Goal: Task Accomplishment & Management: Complete application form

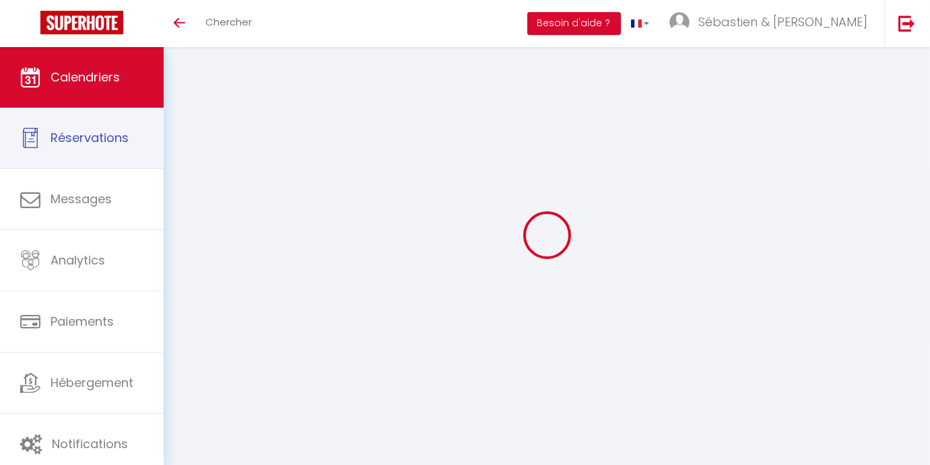
click at [90, 72] on span "Calendriers" at bounding box center [84, 77] width 69 height 17
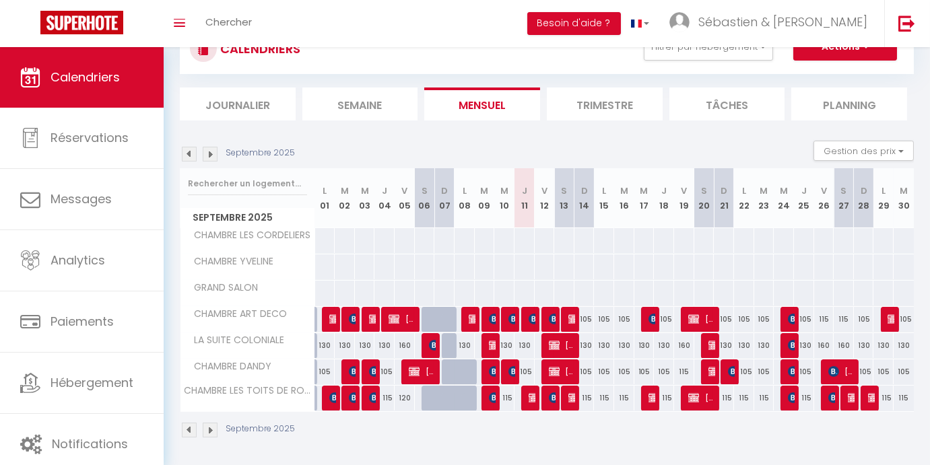
click at [605, 372] on div "105" at bounding box center [604, 372] width 20 height 25
type input "105"
type input "Lun 15 Septembre 2025"
type input "[DATE] Septembre 2025"
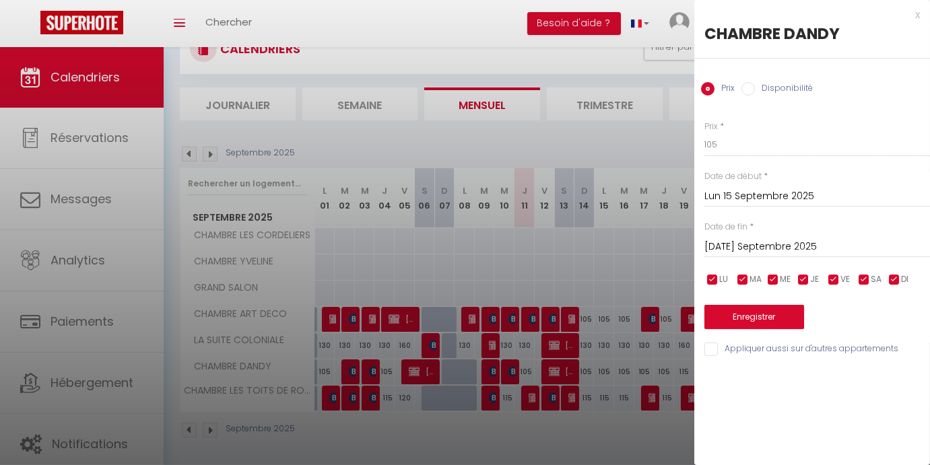
click at [915, 14] on div "x" at bounding box center [807, 15] width 226 height 16
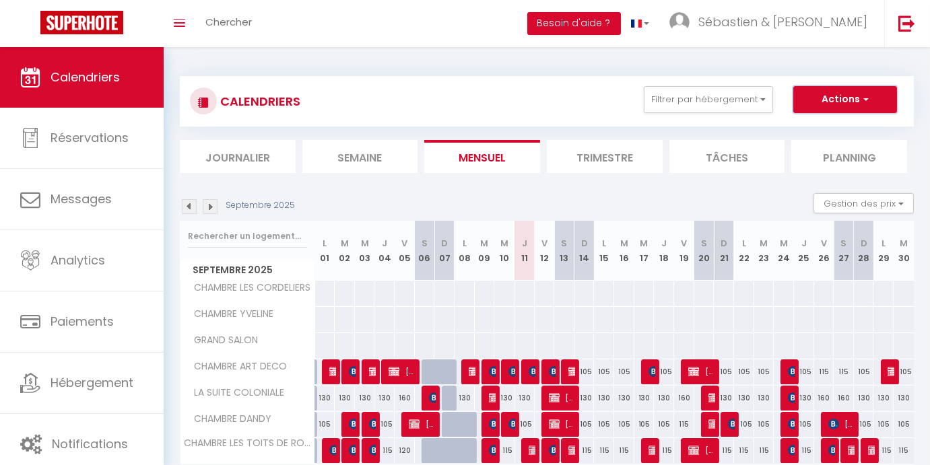
click at [846, 92] on button "Actions" at bounding box center [845, 99] width 104 height 27
click at [827, 128] on link "Nouvelle réservation" at bounding box center [830, 131] width 117 height 20
select select
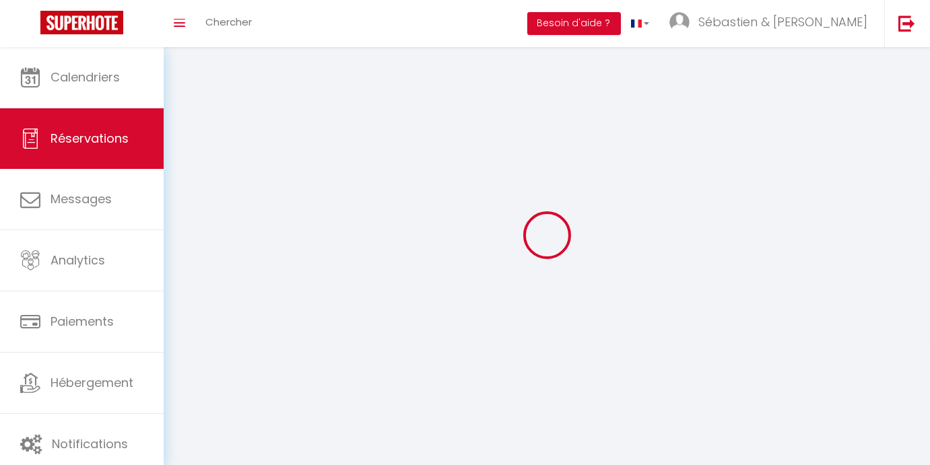
select select
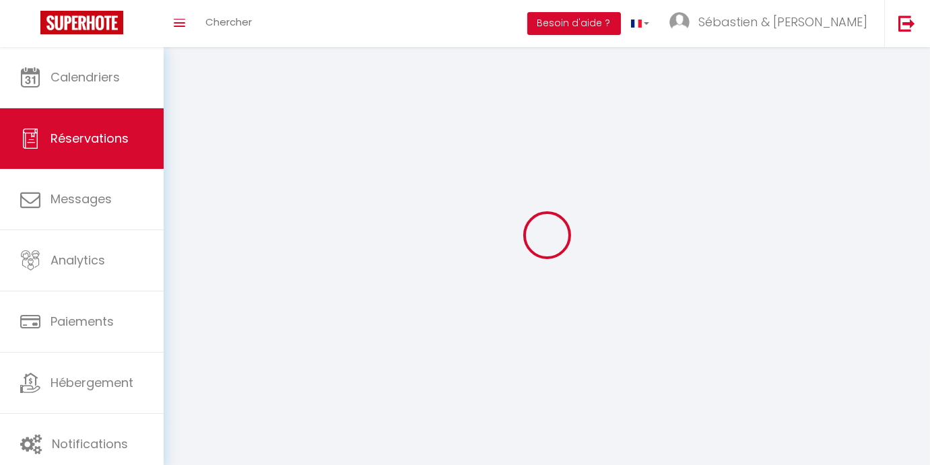
select select
checkbox input "false"
select select
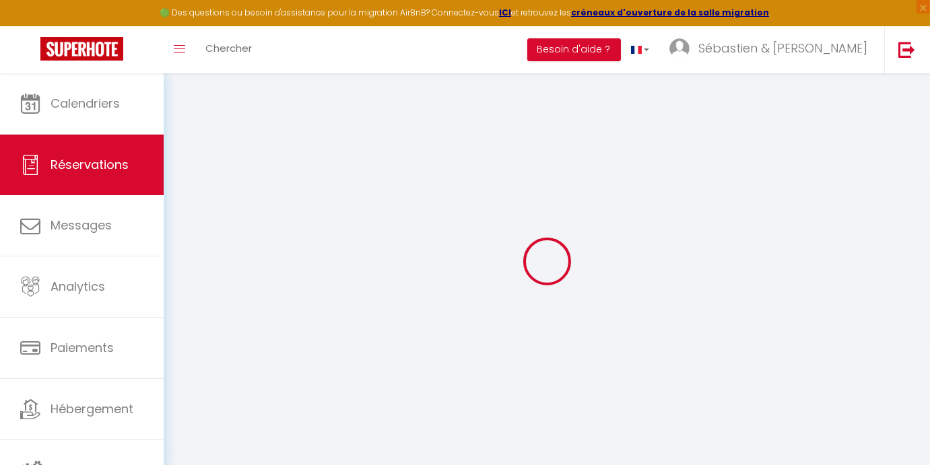
select select
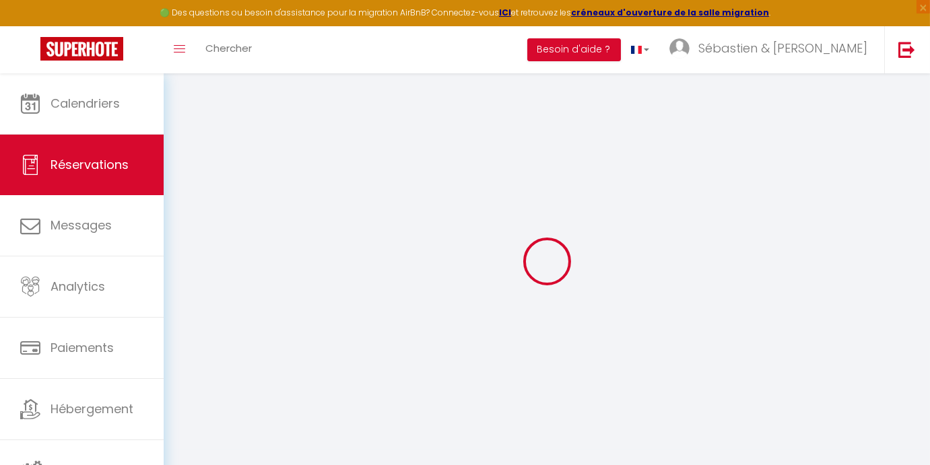
select select
checkbox input "false"
select select
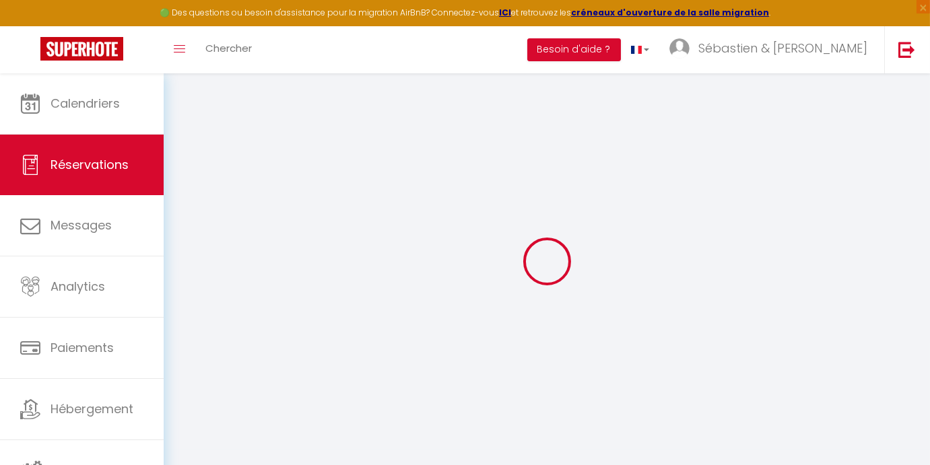
select select
checkbox input "false"
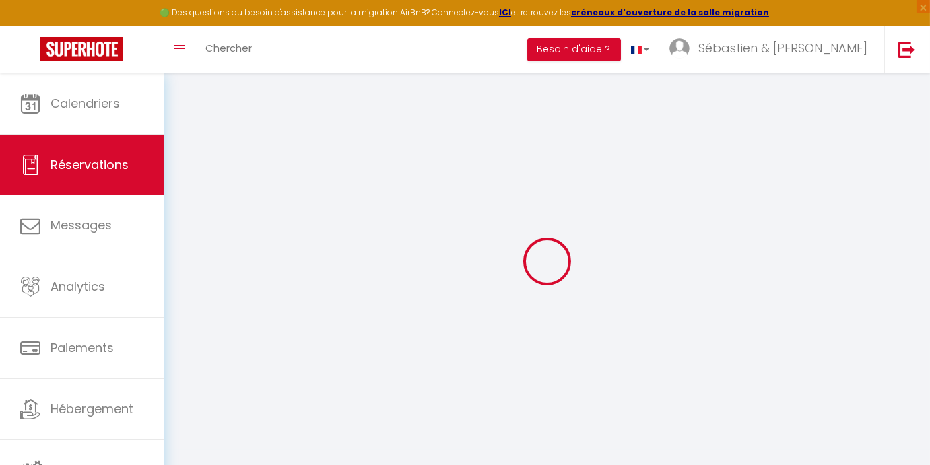
select select
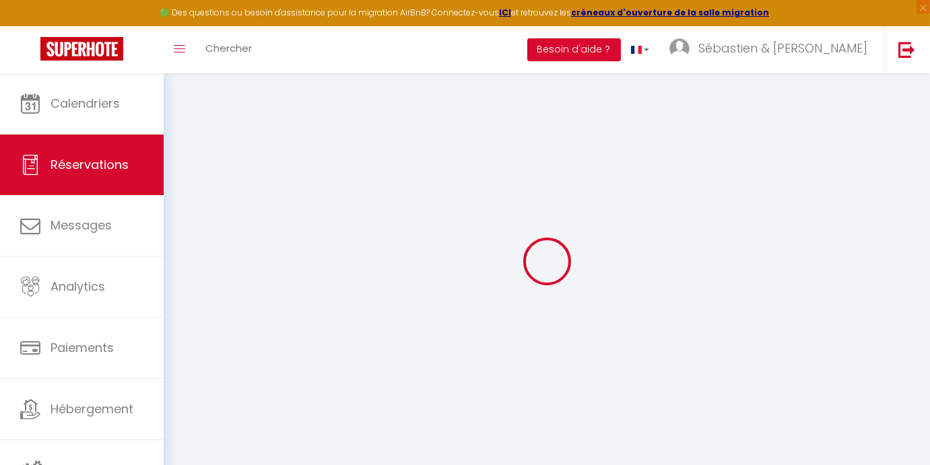
select select
checkbox input "false"
select select
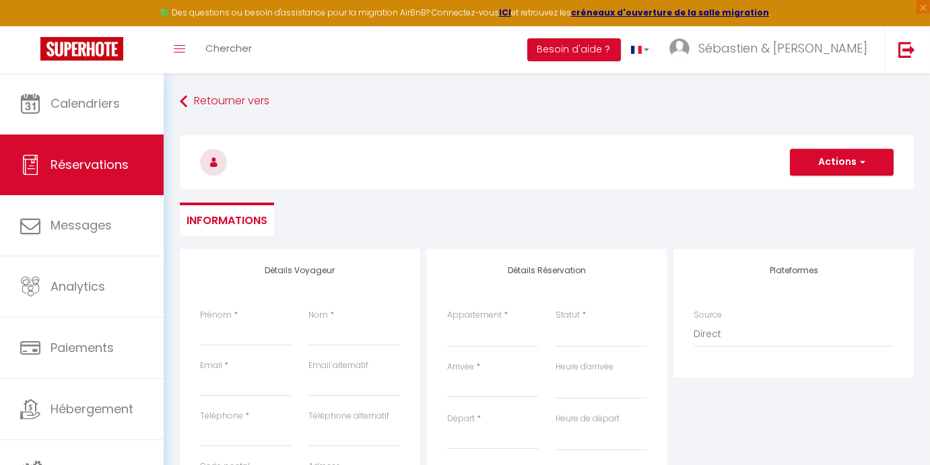
select select
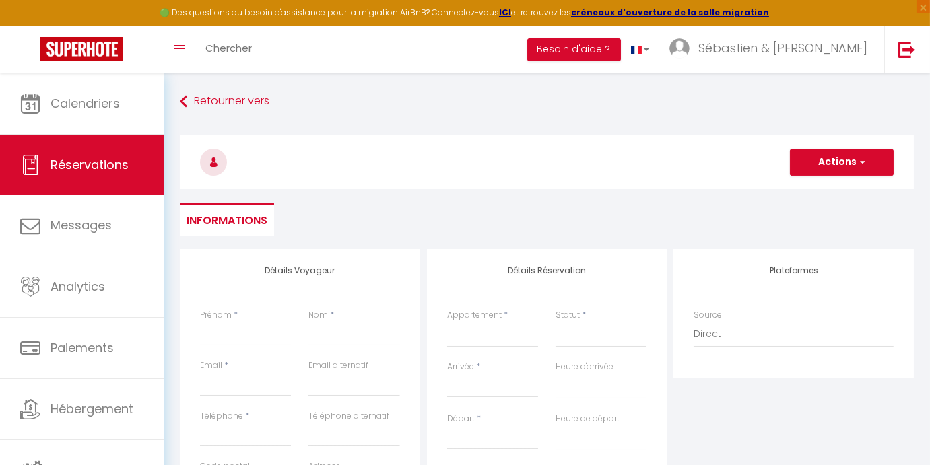
checkbox input "false"
select select
click at [236, 341] on input "Prénom" at bounding box center [245, 334] width 91 height 24
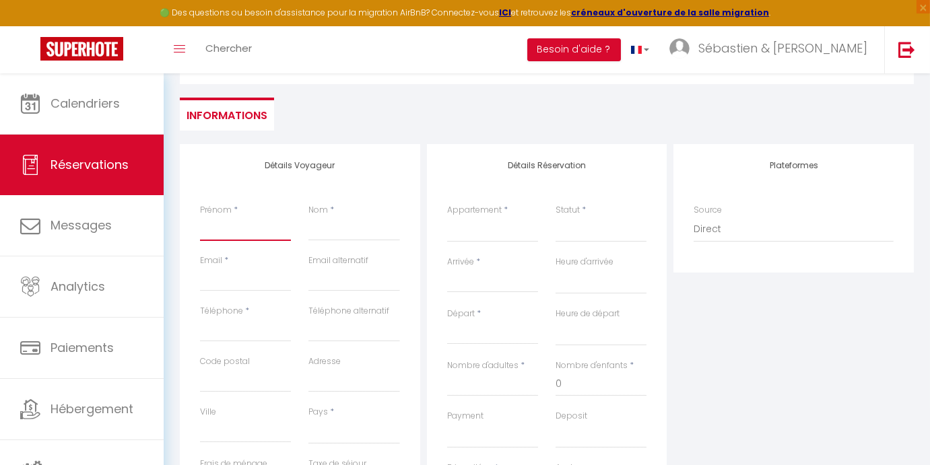
scroll to position [122, 0]
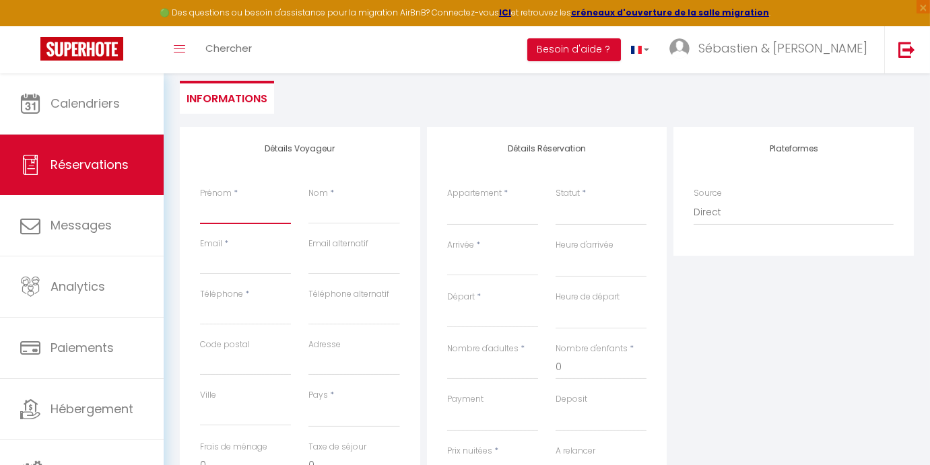
type input "F"
select select
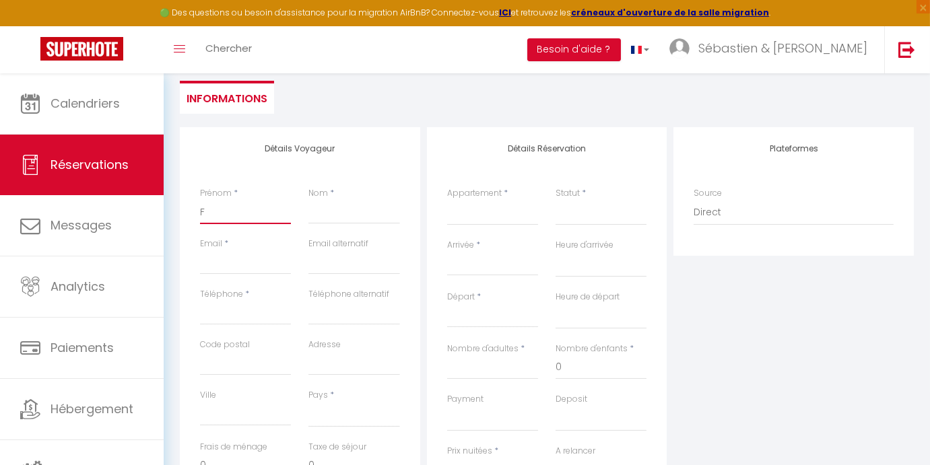
select select
checkbox input "false"
type input "FR"
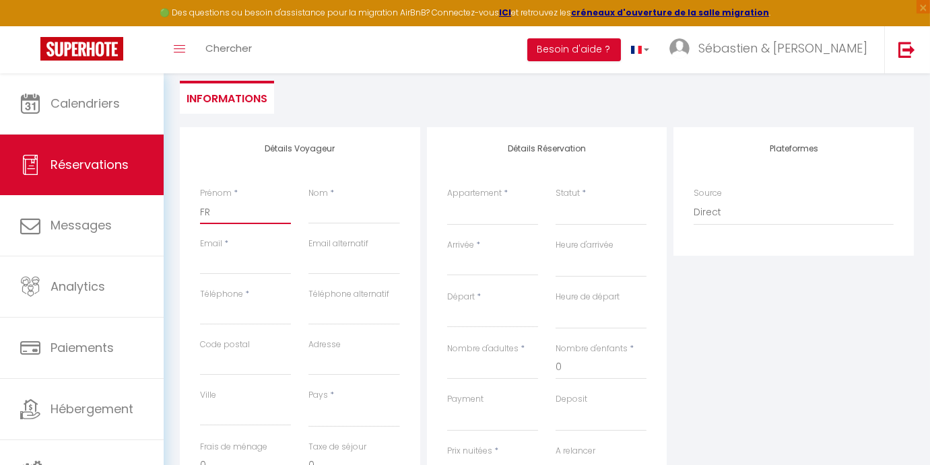
select select
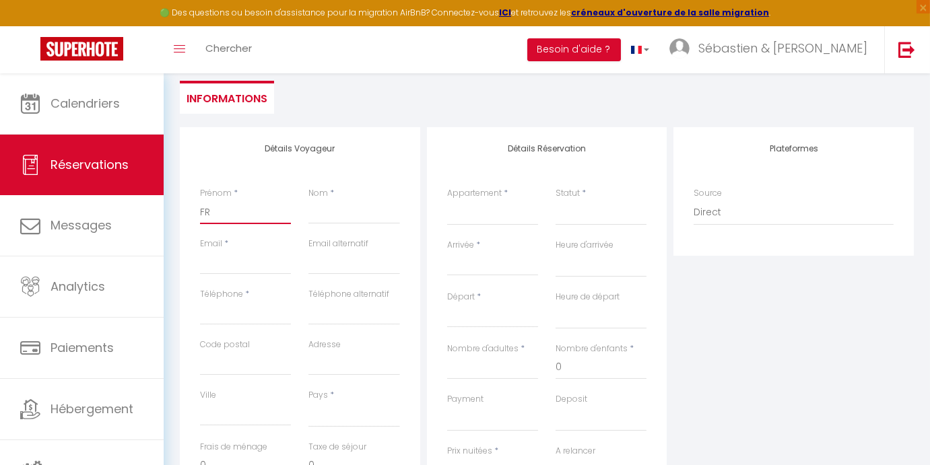
select select
checkbox input "false"
type input "FRA"
select select
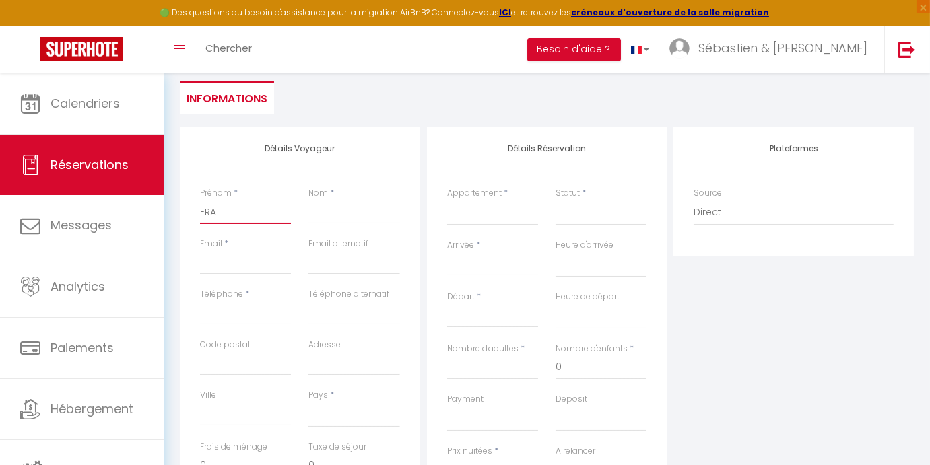
select select
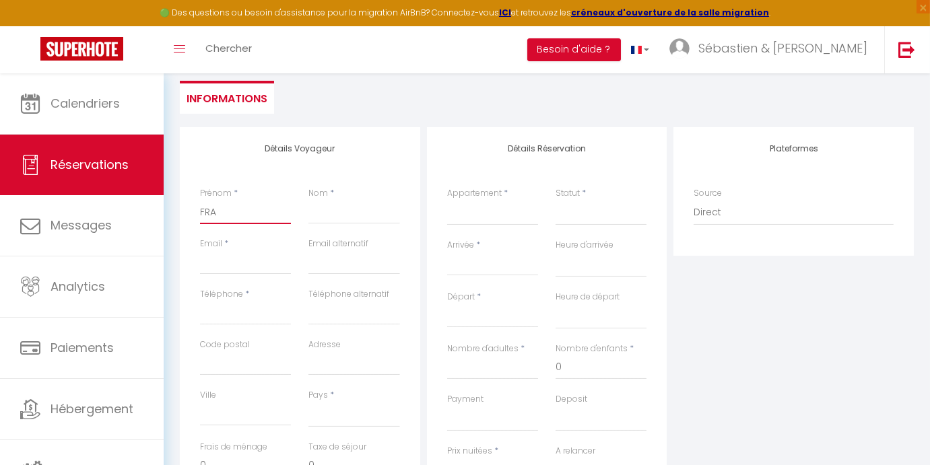
select select
checkbox input "false"
type input "FRAM"
select select
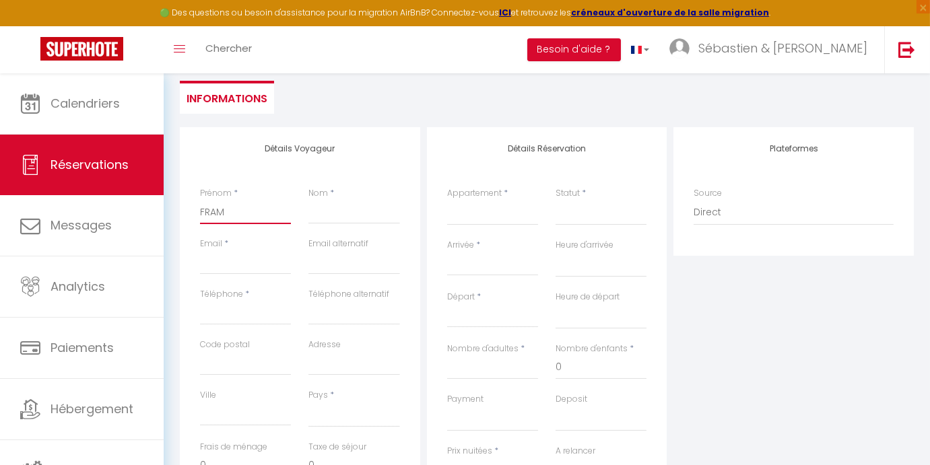
select select
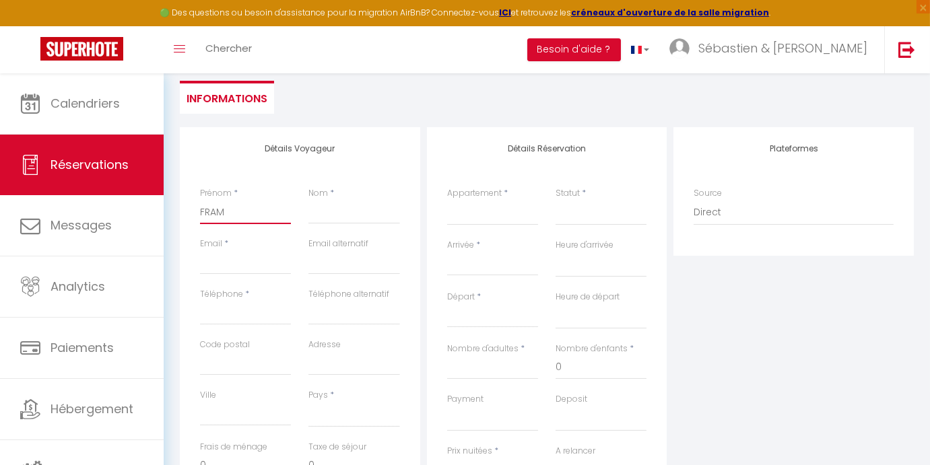
checkbox input "false"
type input "FRAMA"
select select
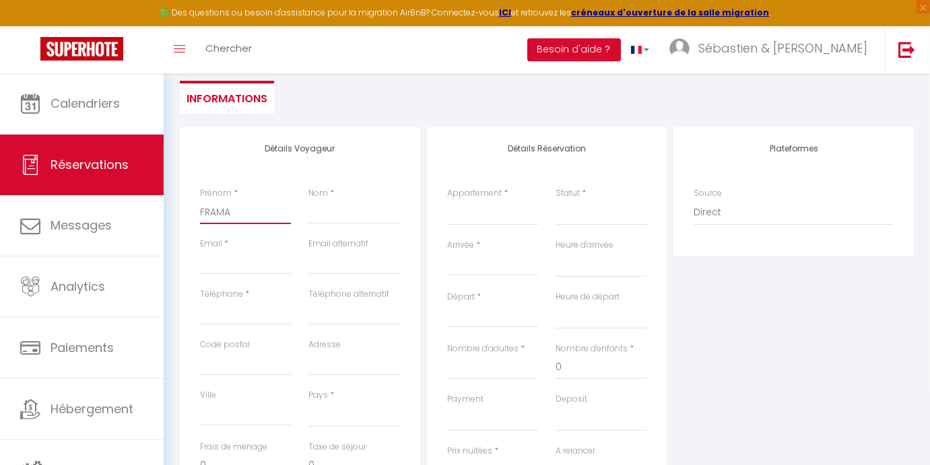
select select
checkbox input "false"
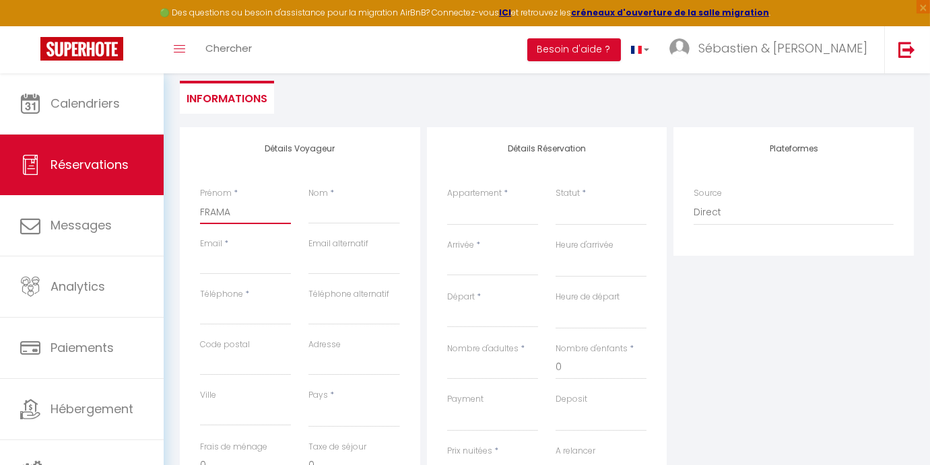
type input "FRAMAT"
select select
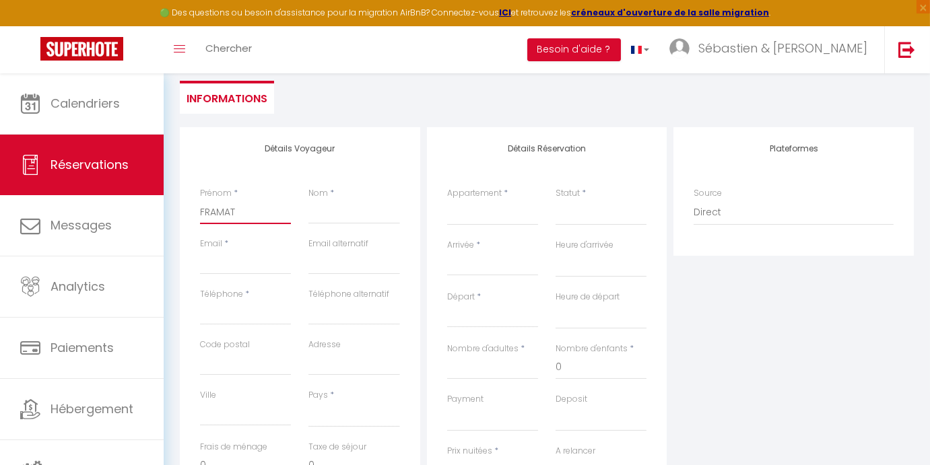
select select
checkbox input "false"
type input "FRAMATO"
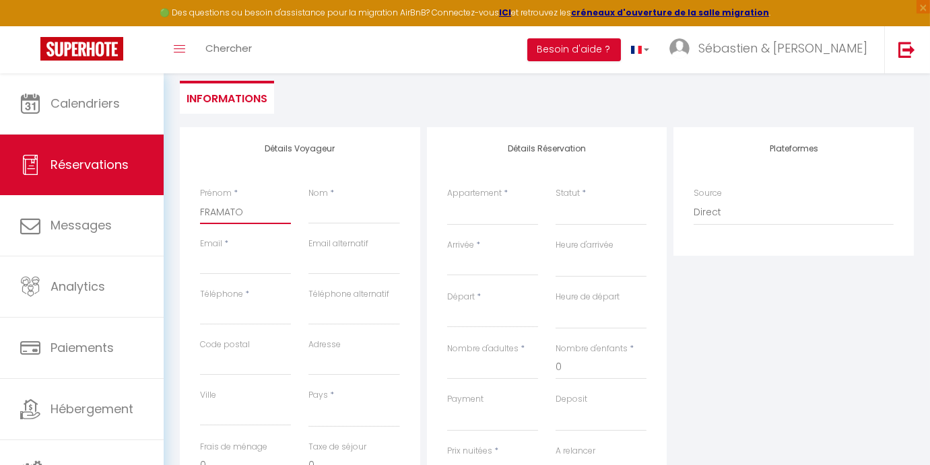
select select
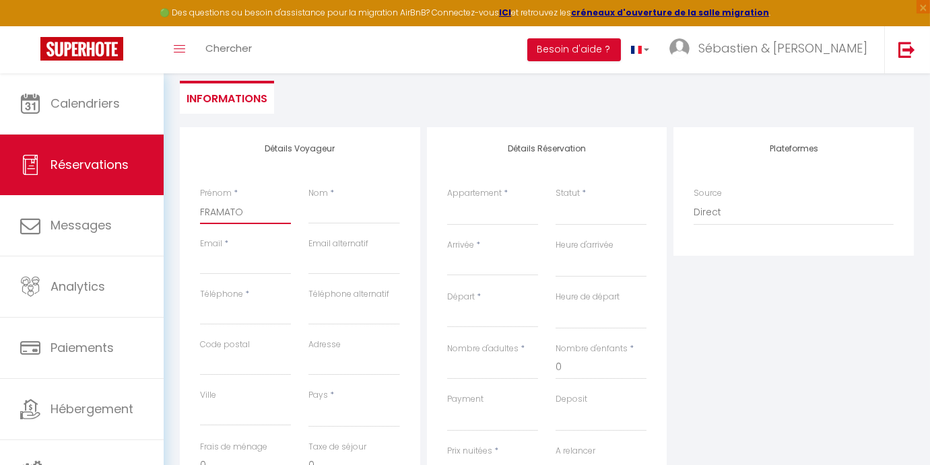
select select
checkbox input "false"
type input "FRAMATOM"
select select
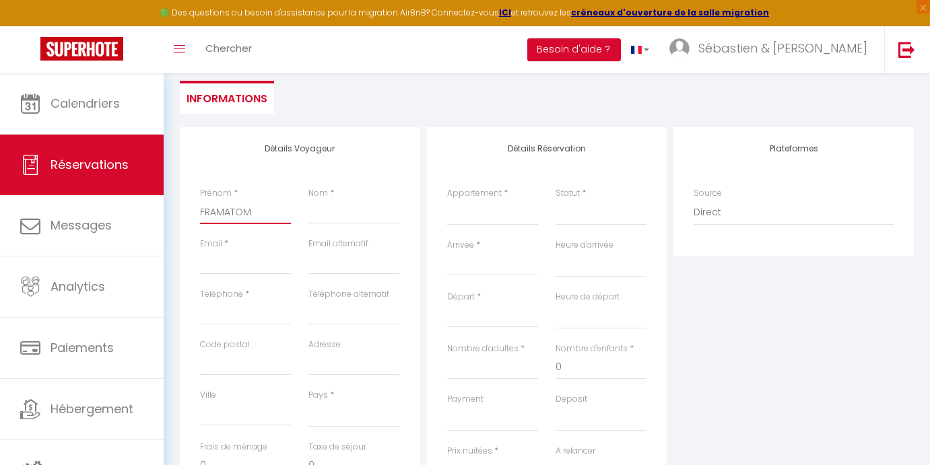
select select
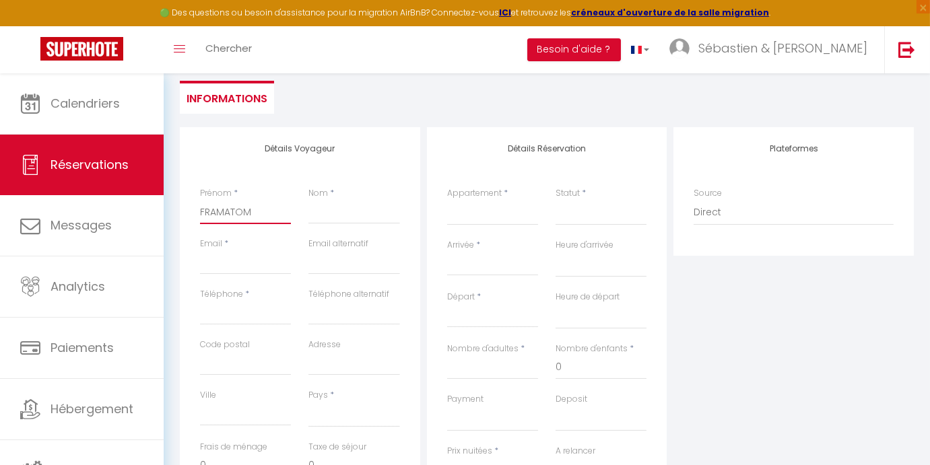
select select
checkbox input "false"
type input "FRAMATOME"
select select
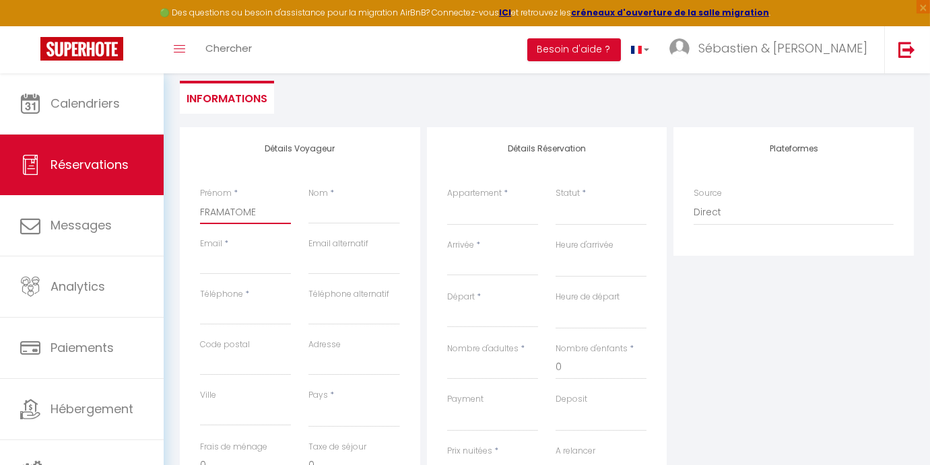
select select
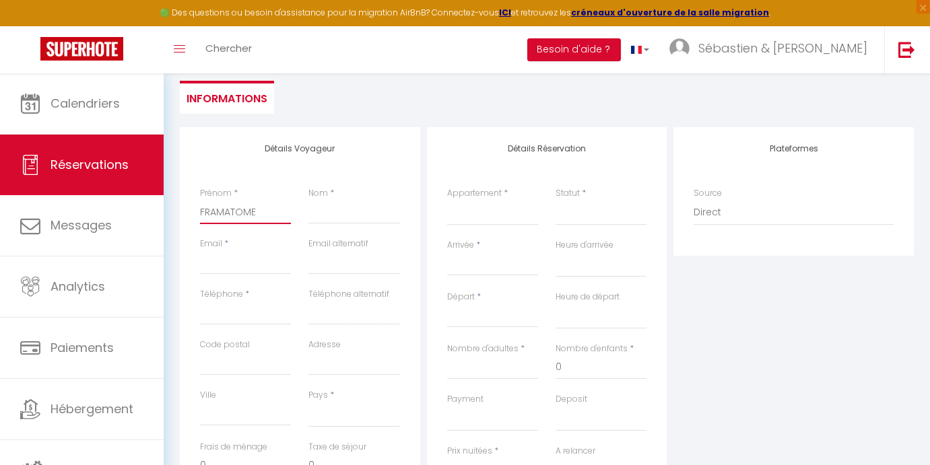
checkbox input "false"
type input "FRAMATOME"
click at [332, 216] on input "Nom" at bounding box center [353, 212] width 91 height 24
type input "E"
select select
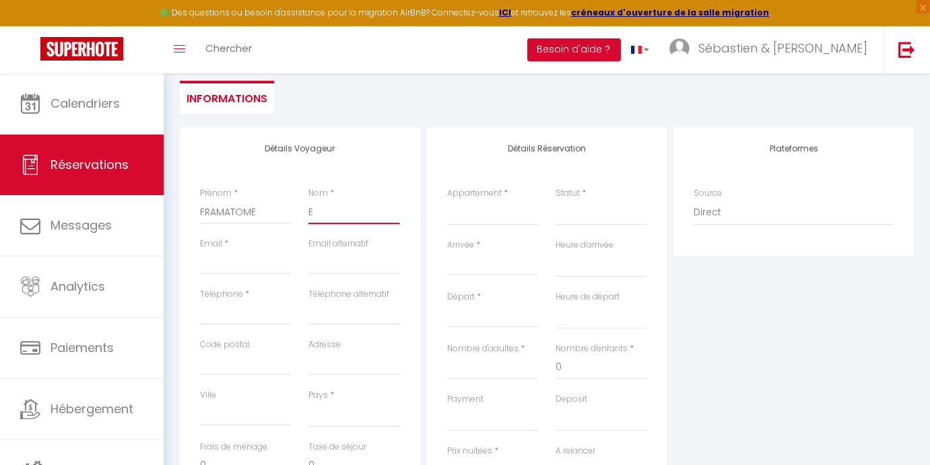
select select
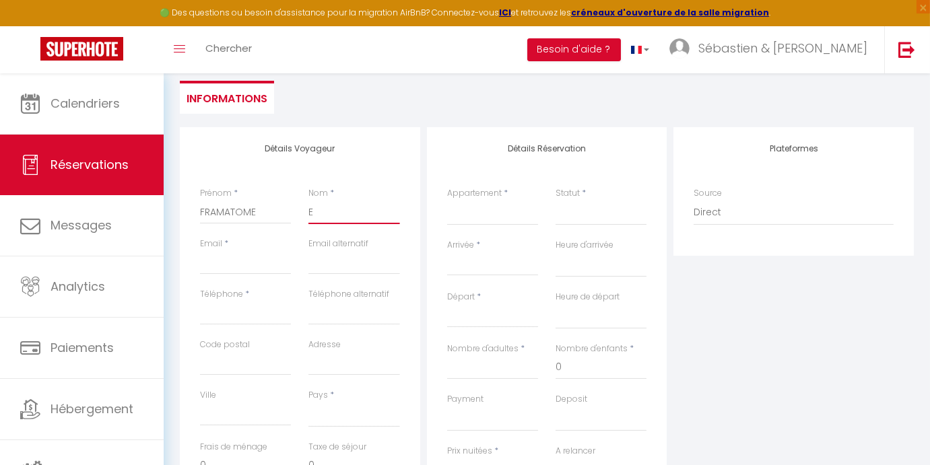
select select
checkbox input "false"
type input "Et"
select select
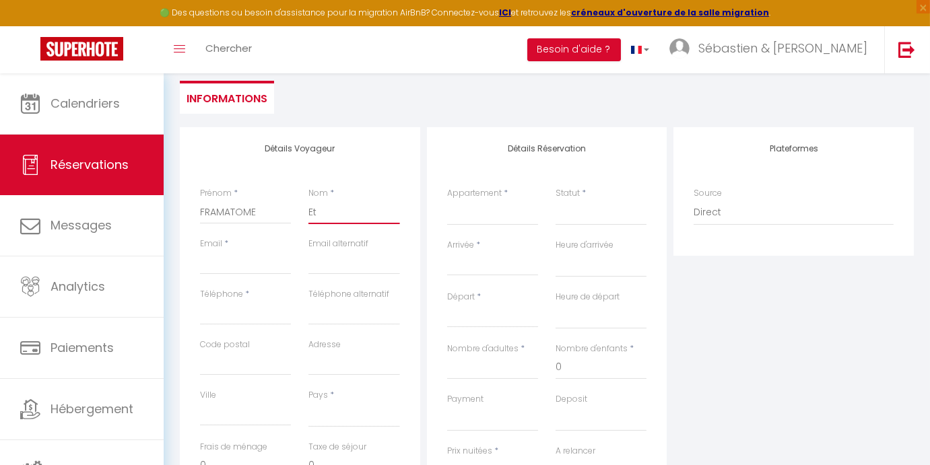
select select
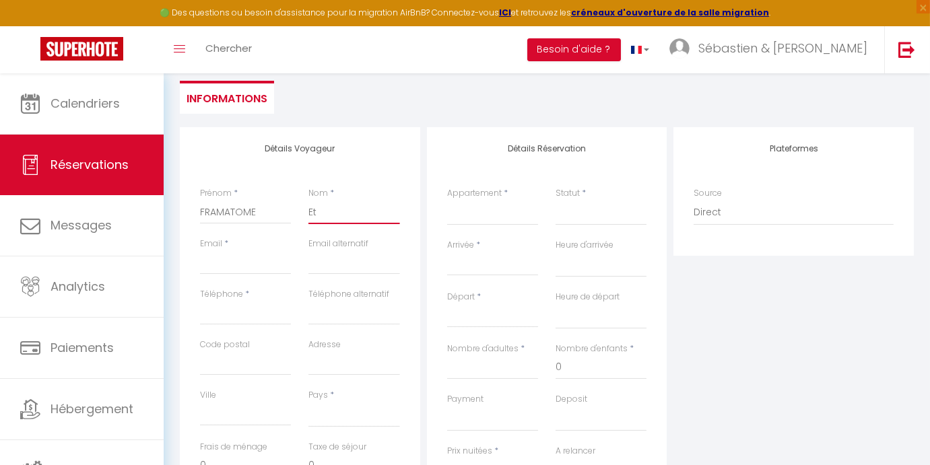
checkbox input "false"
type input "Eti"
select select
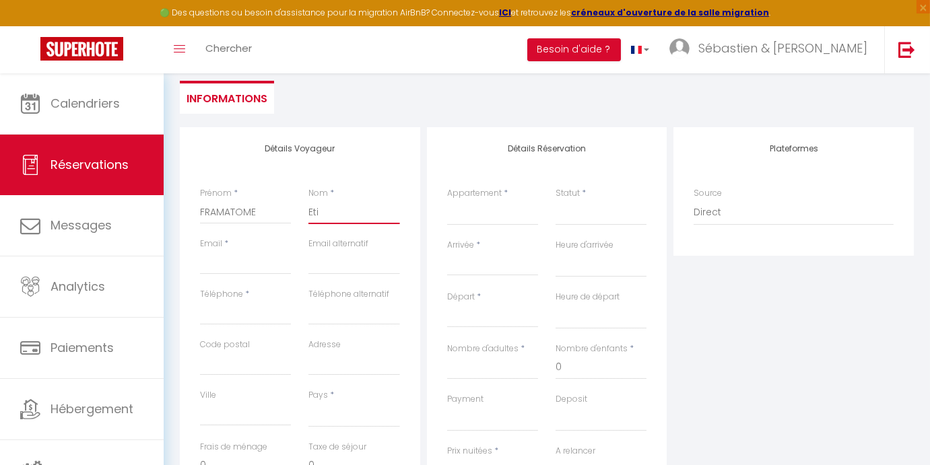
select select
checkbox input "false"
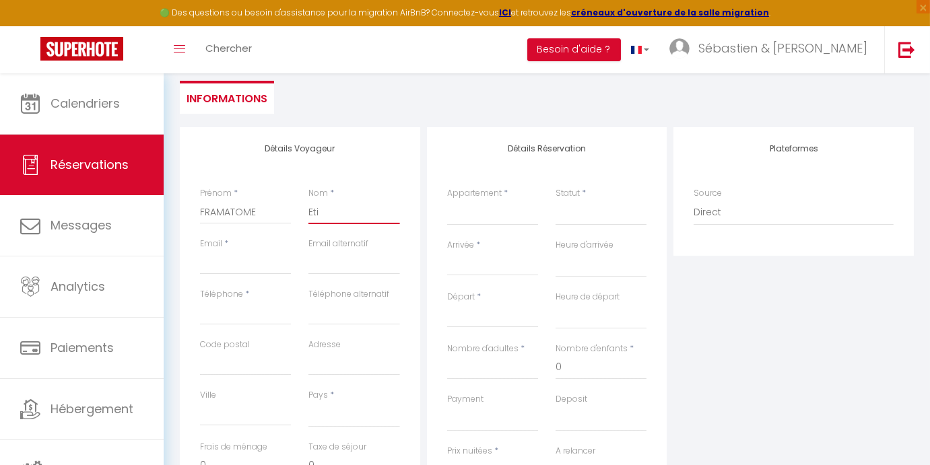
type input "[PERSON_NAME]"
select select
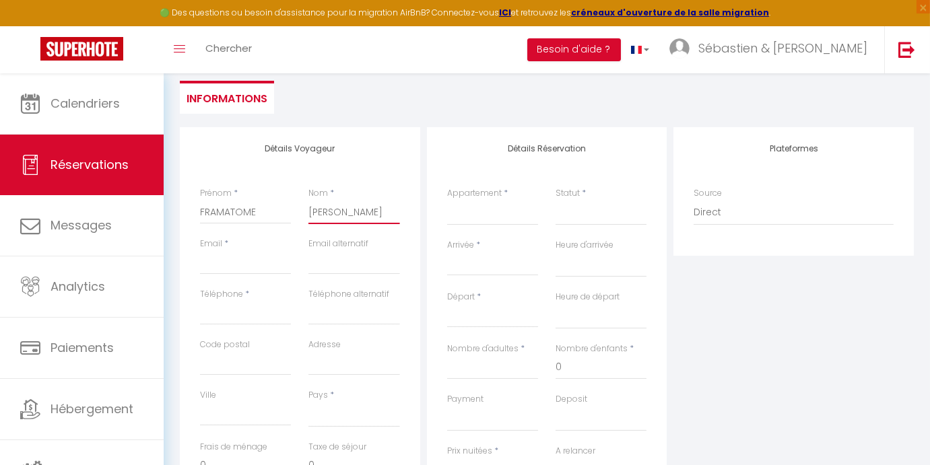
select select
checkbox input "false"
type input "Etien"
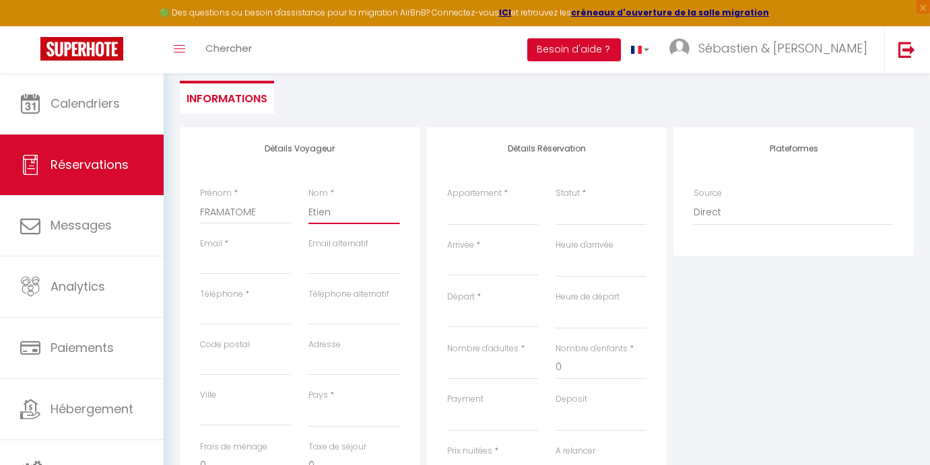
select select
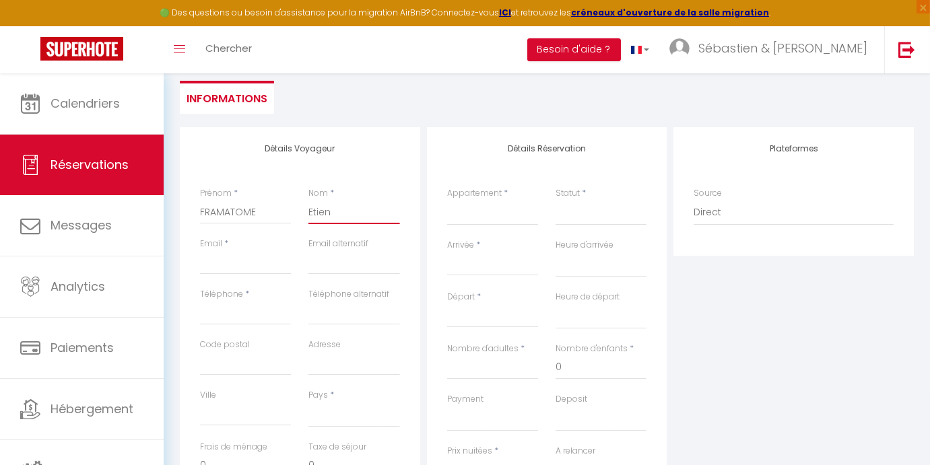
select select
checkbox input "false"
type input "Etienn"
select select
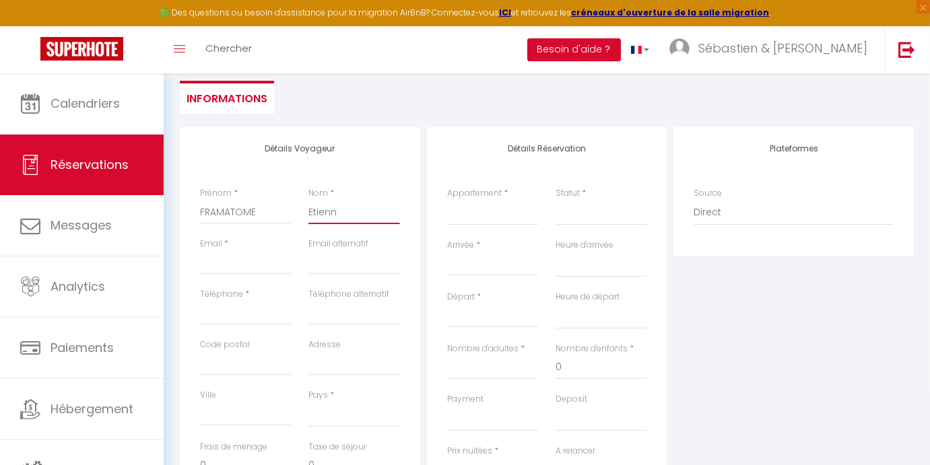
select select
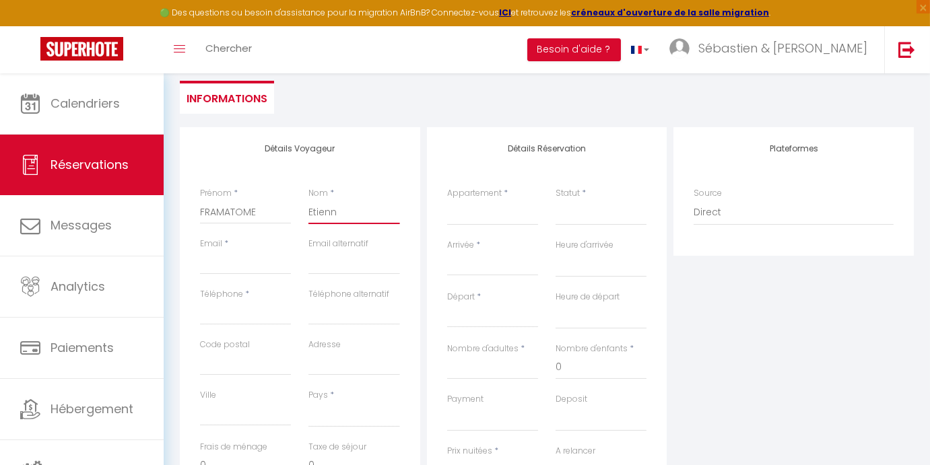
select select
checkbox input "false"
type input "[PERSON_NAME]"
select select
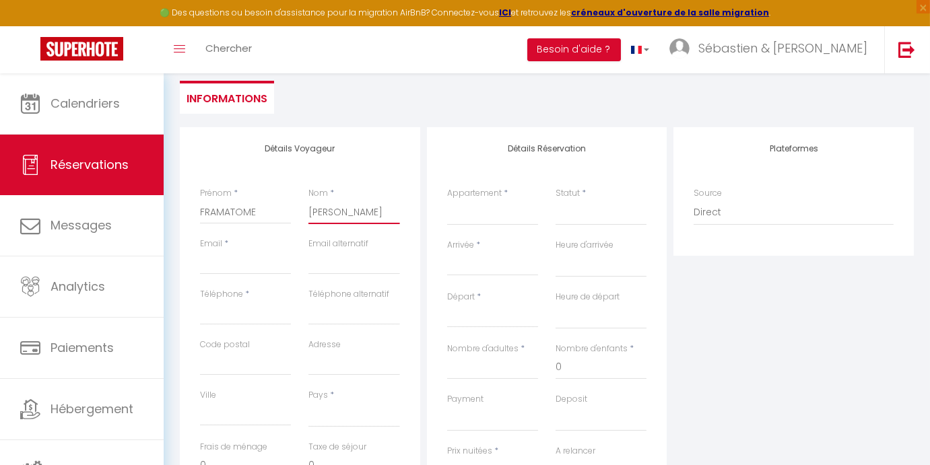
select select
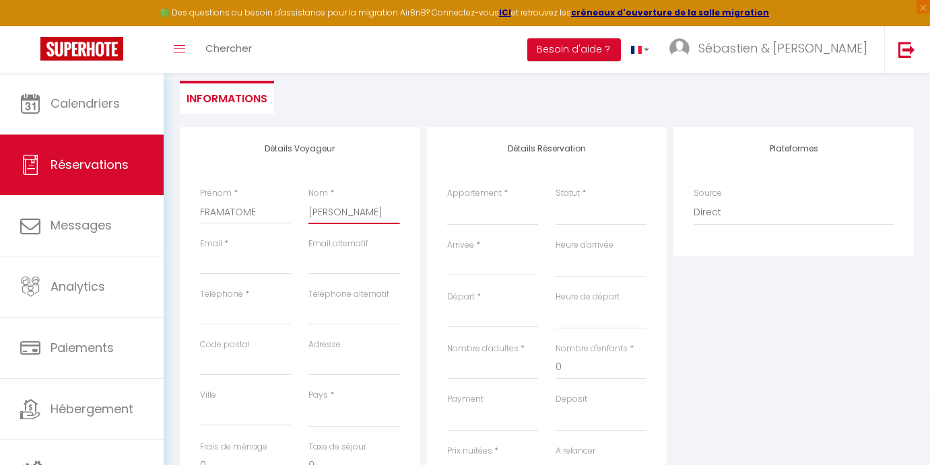
checkbox input "false"
type input "[PERSON_NAME]"
select select
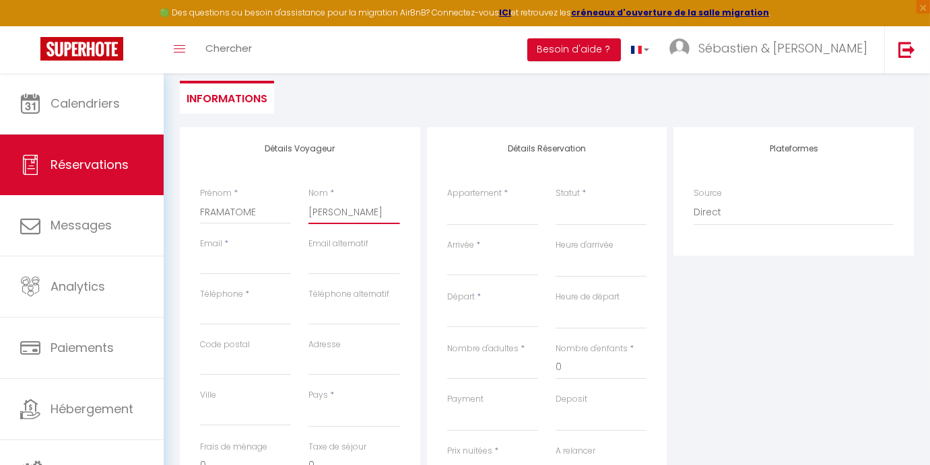
select select
checkbox input "false"
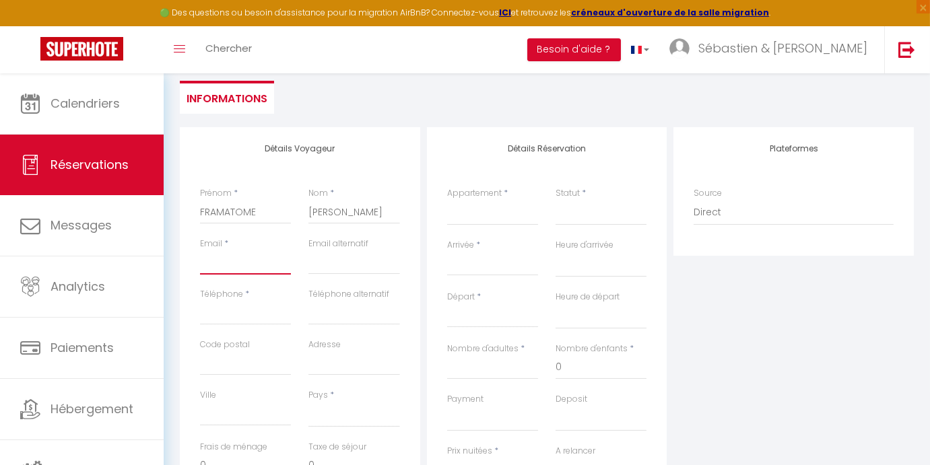
click at [221, 263] on input "Email client" at bounding box center [245, 262] width 91 height 24
click at [246, 314] on input "Téléphone" at bounding box center [245, 313] width 91 height 24
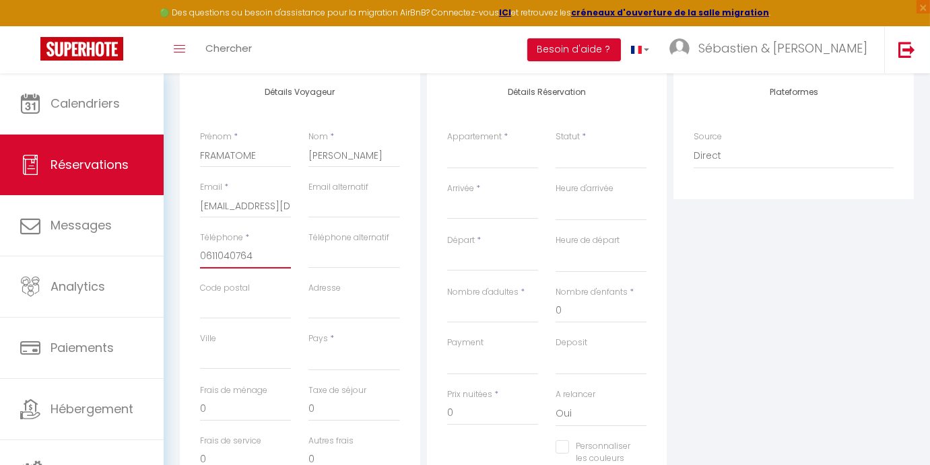
scroll to position [244, 0]
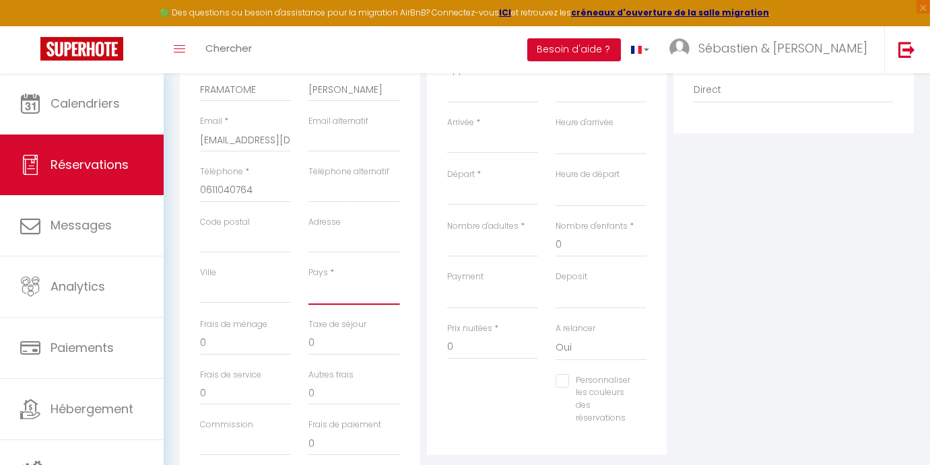
click at [340, 294] on select "[GEOGRAPHIC_DATA] [GEOGRAPHIC_DATA] [GEOGRAPHIC_DATA] [GEOGRAPHIC_DATA] [GEOGRA…" at bounding box center [353, 292] width 91 height 26
click at [308, 279] on select "[GEOGRAPHIC_DATA] [GEOGRAPHIC_DATA] [GEOGRAPHIC_DATA] [GEOGRAPHIC_DATA] [GEOGRA…" at bounding box center [353, 292] width 91 height 26
click at [339, 246] on input "Adresse" at bounding box center [353, 241] width 91 height 24
click at [275, 238] on input "Code postal" at bounding box center [245, 241] width 91 height 24
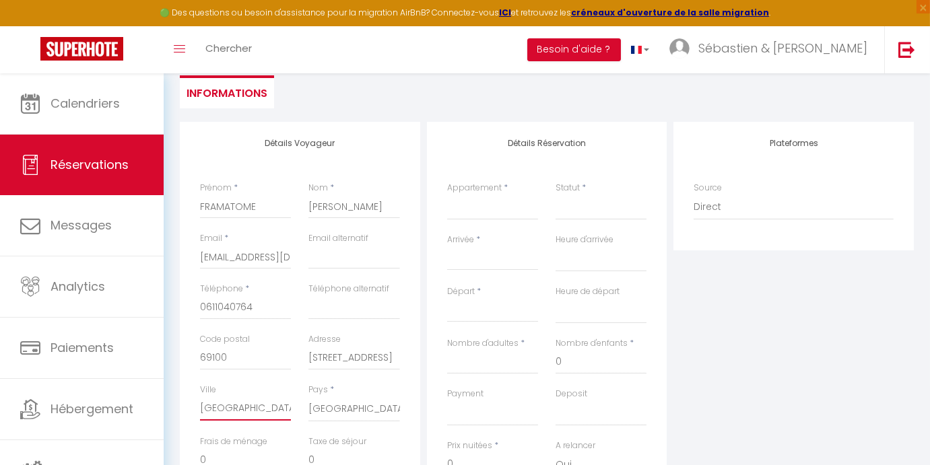
scroll to position [122, 0]
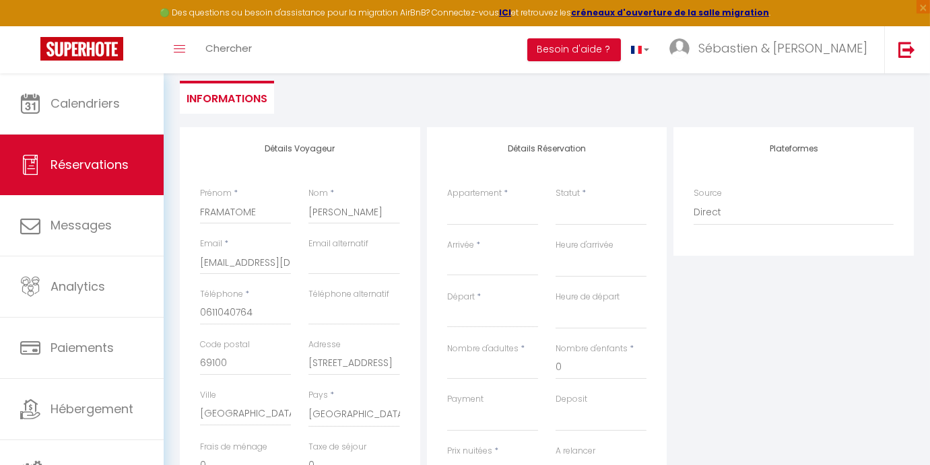
click at [473, 197] on label "Appartement" at bounding box center [474, 193] width 55 height 13
click at [473, 200] on select "CHAMBRE ART DECO LA SUITE COLONIALE CHAMBRE DANDY CHAMBRE LES TOITS DE ROMANS G…" at bounding box center [492, 213] width 91 height 26
click at [472, 213] on select "CHAMBRE ART DECO LA SUITE COLONIALE CHAMBRE DANDY CHAMBRE LES TOITS DE ROMANS G…" at bounding box center [492, 213] width 91 height 26
click at [447, 200] on select "CHAMBRE ART DECO LA SUITE COLONIALE CHAMBRE DANDY CHAMBRE LES TOITS DE ROMANS G…" at bounding box center [492, 213] width 91 height 26
click at [583, 213] on select "Confirmé Non Confirmé [PERSON_NAME] par le voyageur No Show Request" at bounding box center [600, 213] width 91 height 26
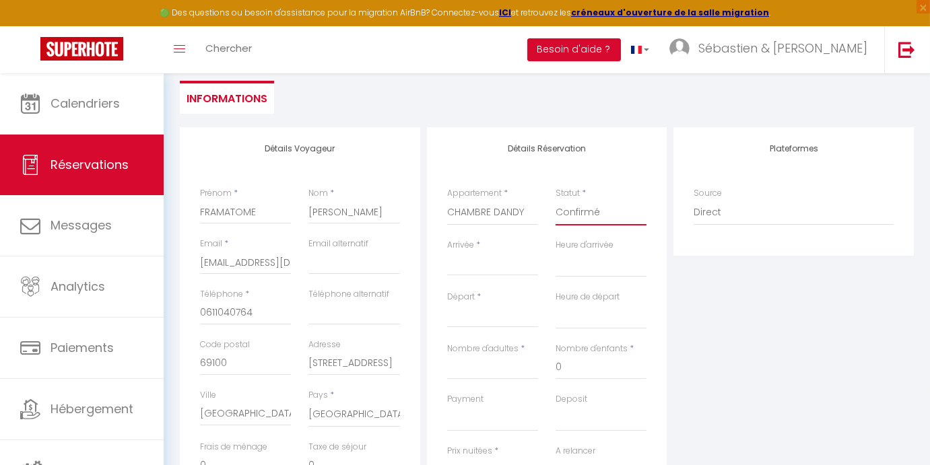
click at [555, 200] on select "Confirmé Non Confirmé [PERSON_NAME] par le voyageur No Show Request" at bounding box center [600, 213] width 91 height 26
click at [498, 269] on input "Arrivée" at bounding box center [492, 266] width 91 height 18
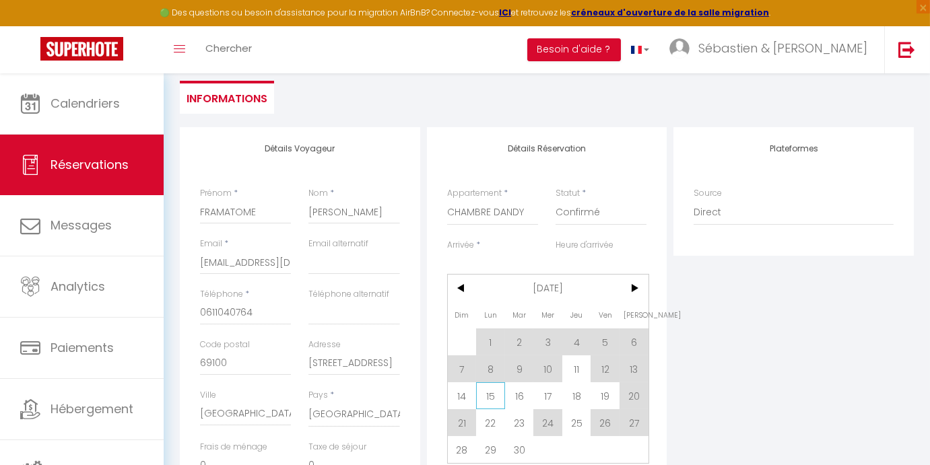
click at [491, 394] on span "15" at bounding box center [490, 395] width 29 height 27
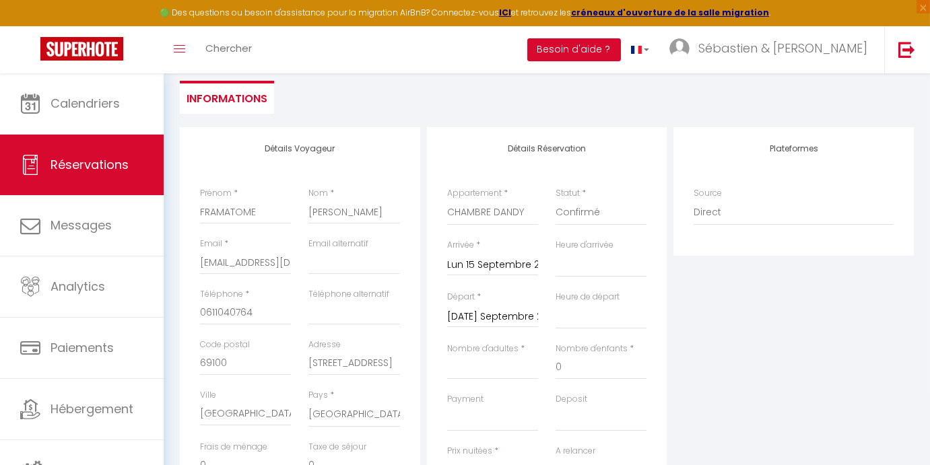
scroll to position [0, 0]
click at [577, 261] on select "00:00 00:30 01:00 01:30 02:00 02:30 03:00 03:30 04:00 04:30 05:00 05:30 06:00 0…" at bounding box center [600, 265] width 91 height 26
click at [555, 252] on select "00:00 00:30 01:00 01:30 02:00 02:30 03:00 03:30 04:00 04:30 05:00 05:30 06:00 0…" at bounding box center [600, 265] width 91 height 26
click at [581, 324] on select "00:00 00:30 01:00 01:30 02:00 02:30 03:00 03:30 04:00 04:30 05:00 05:30 06:00 0…" at bounding box center [600, 317] width 91 height 26
click at [555, 304] on select "00:00 00:30 01:00 01:30 02:00 02:30 03:00 03:30 04:00 04:30 05:00 05:30 06:00 0…" at bounding box center [600, 317] width 91 height 26
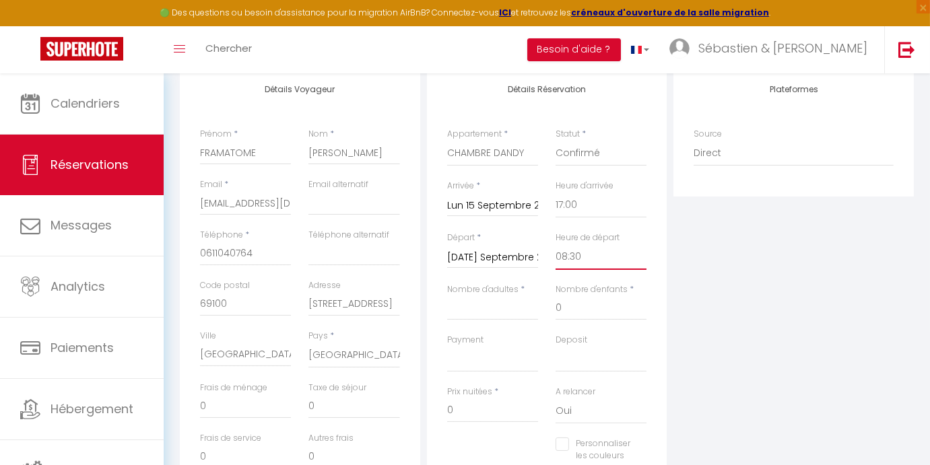
scroll to position [244, 0]
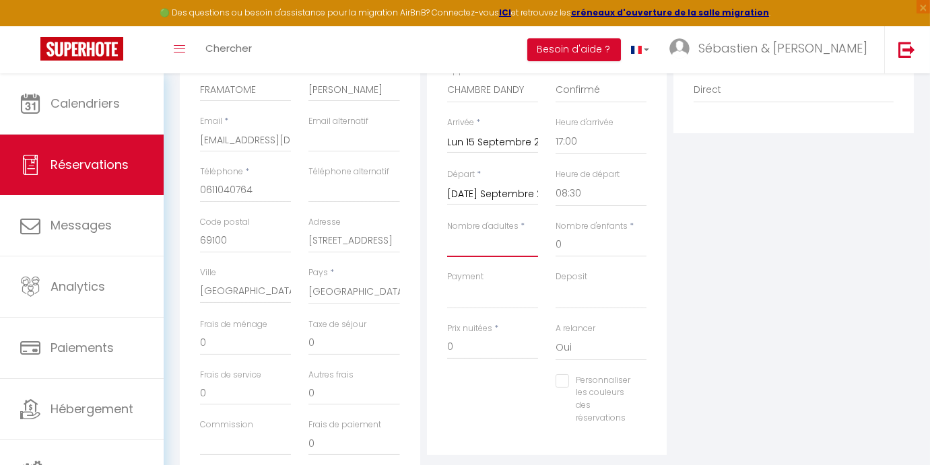
click at [475, 248] on input "Nombre d'adultes" at bounding box center [492, 245] width 91 height 24
click at [475, 301] on select "OK KO" at bounding box center [492, 296] width 91 height 26
click at [447, 283] on select "OK KO" at bounding box center [492, 296] width 91 height 26
click at [576, 294] on select "OK KO" at bounding box center [600, 296] width 91 height 26
click at [555, 283] on select "OK KO" at bounding box center [600, 296] width 91 height 26
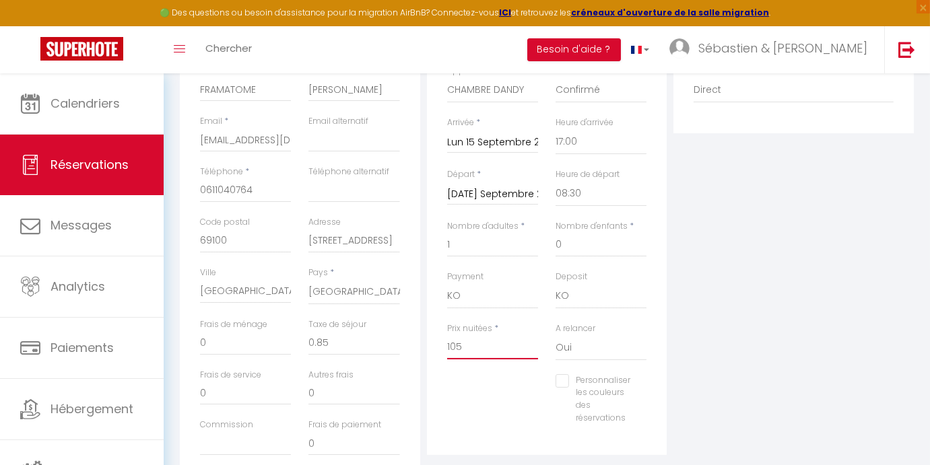
click at [479, 347] on input "105" at bounding box center [492, 347] width 91 height 24
drag, startPoint x: 341, startPoint y: 353, endPoint x: 351, endPoint y: 335, distance: 20.8
click at [349, 338] on input "0" at bounding box center [353, 343] width 91 height 24
click at [804, 318] on div "Plateformes Source Direct [DOMAIN_NAME] [DOMAIN_NAME] Chalet montagne Expedia G…" at bounding box center [793, 245] width 247 height 481
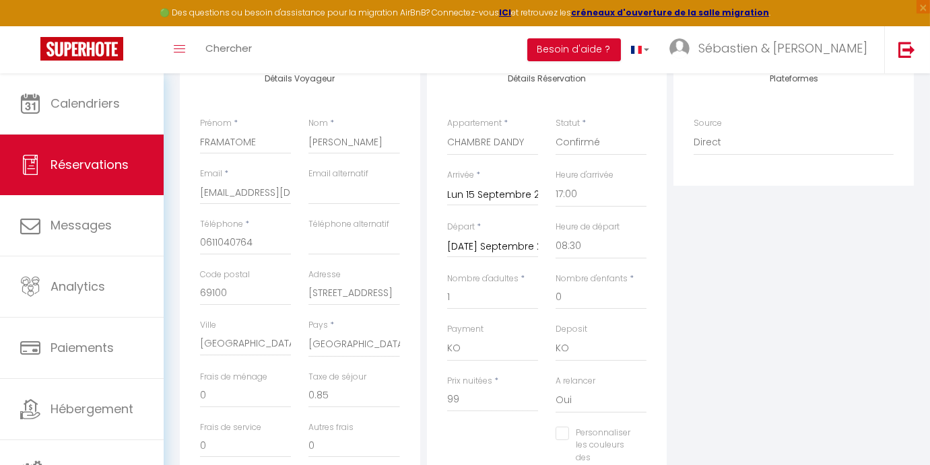
scroll to position [61, 0]
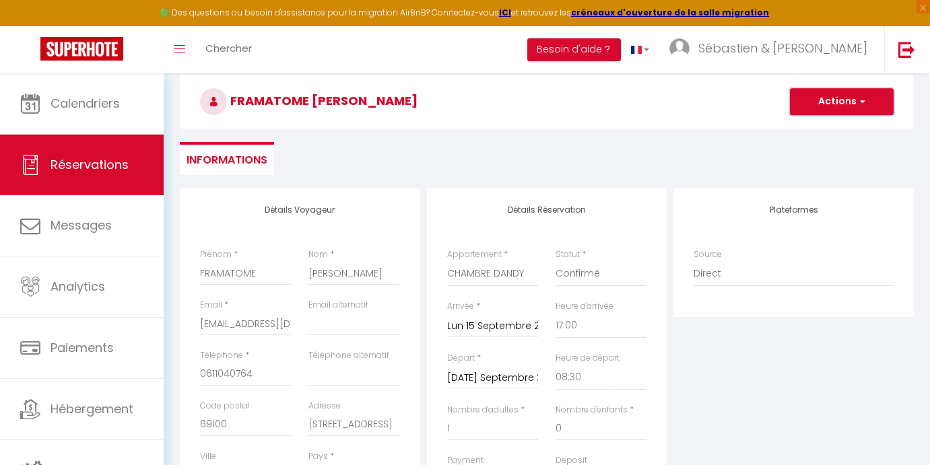
click at [836, 102] on button "Actions" at bounding box center [842, 101] width 104 height 27
click at [813, 130] on link "Enregistrer" at bounding box center [828, 132] width 106 height 18
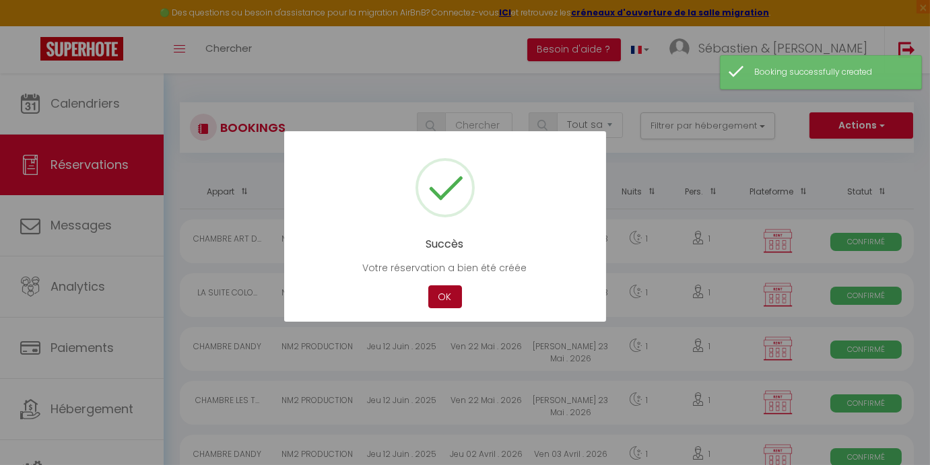
click at [448, 300] on button "OK" at bounding box center [445, 297] width 34 height 24
